Goal: Transaction & Acquisition: Purchase product/service

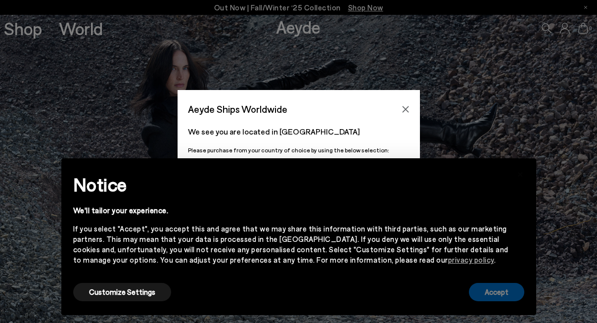
click at [497, 291] on button "Accept" at bounding box center [496, 292] width 55 height 18
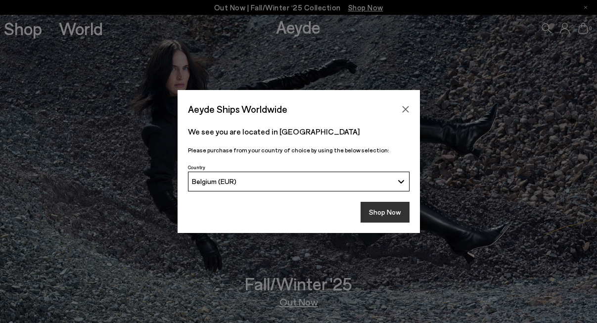
click at [383, 214] on button "Shop Now" at bounding box center [385, 212] width 49 height 21
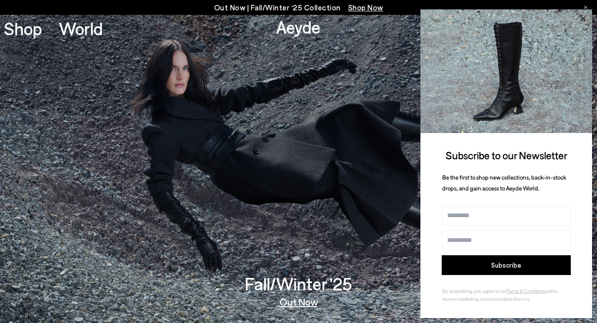
click at [582, 20] on icon at bounding box center [582, 18] width 5 height 5
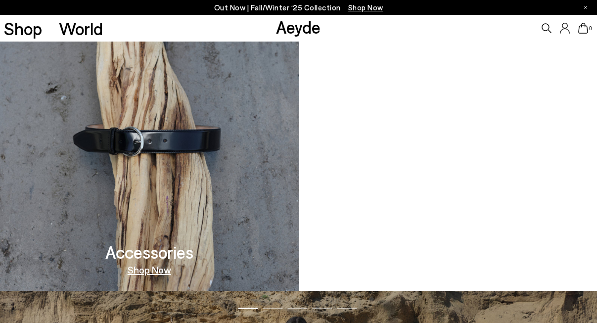
scroll to position [858, 0]
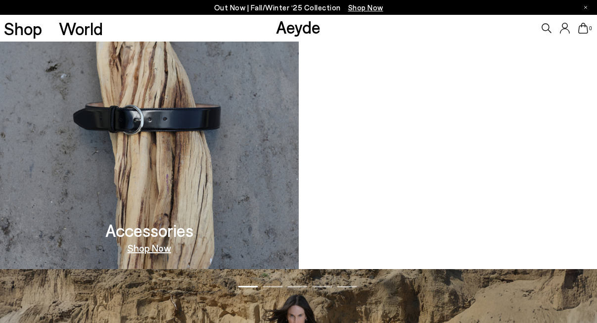
click at [469, 201] on video at bounding box center [448, 115] width 299 height 308
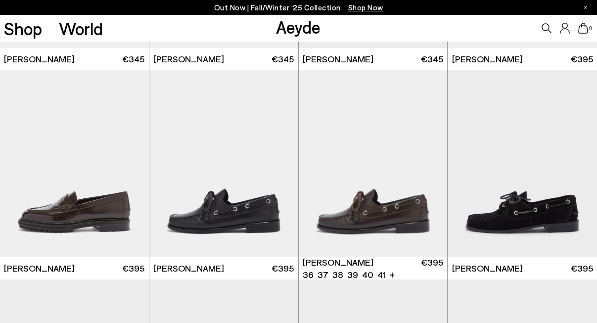
scroll to position [793, 0]
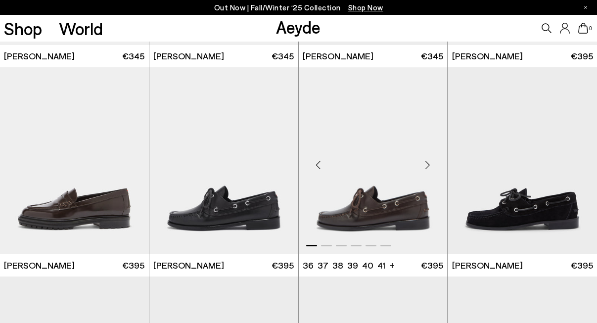
click at [396, 213] on img "1 / 6" at bounding box center [373, 160] width 149 height 187
click at [395, 215] on img "1 / 6" at bounding box center [372, 160] width 149 height 187
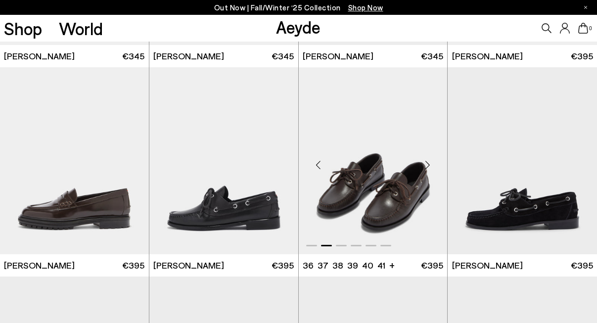
click at [392, 209] on img "2 / 6" at bounding box center [373, 160] width 149 height 187
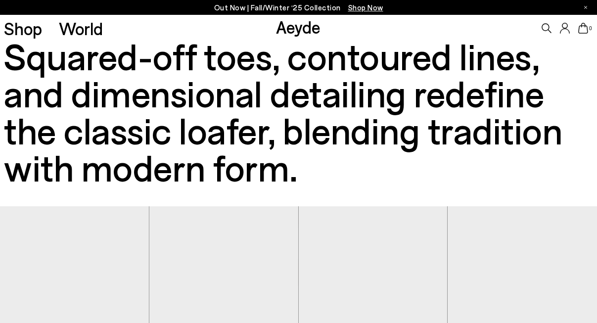
scroll to position [0, 0]
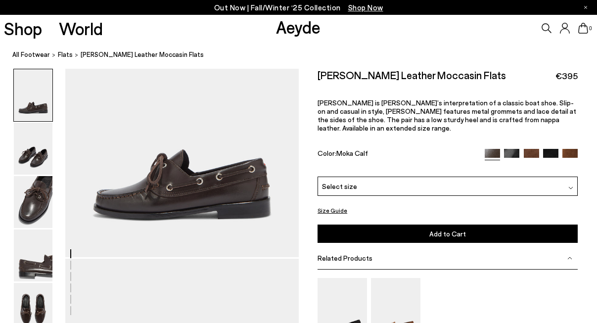
scroll to position [71, 0]
